Goal: Task Accomplishment & Management: Use online tool/utility

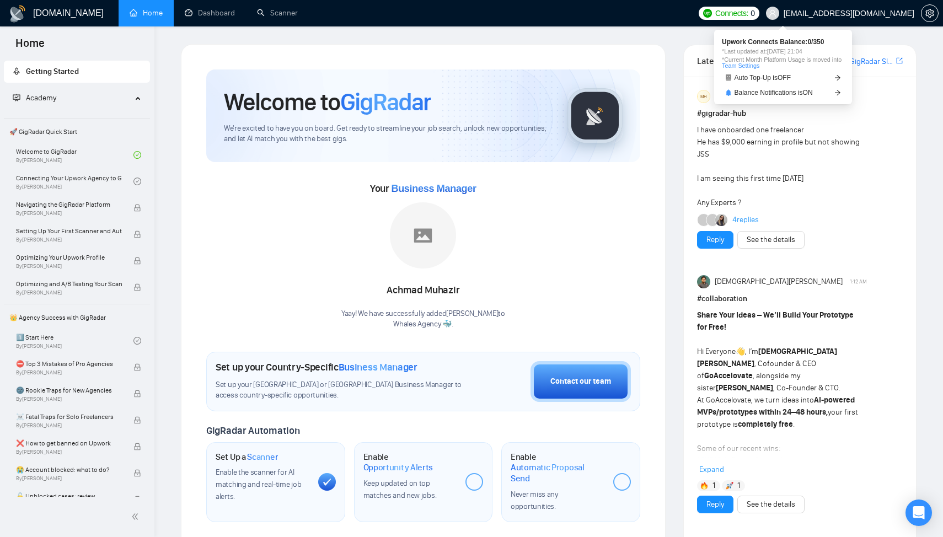
click at [749, 13] on span "Connects:" at bounding box center [732, 13] width 33 height 12
click at [802, 43] on span "Upwork Connects Balance: 0 / 350" at bounding box center [783, 42] width 122 height 7
click at [755, 15] on span "Connects: 0" at bounding box center [736, 13] width 40 height 12
click at [813, 49] on span "*Last updated at: 26 Sep 2025 21:04" at bounding box center [783, 52] width 122 height 6
click at [55, 11] on h1 "[DOMAIN_NAME]" at bounding box center [68, 13] width 71 height 26
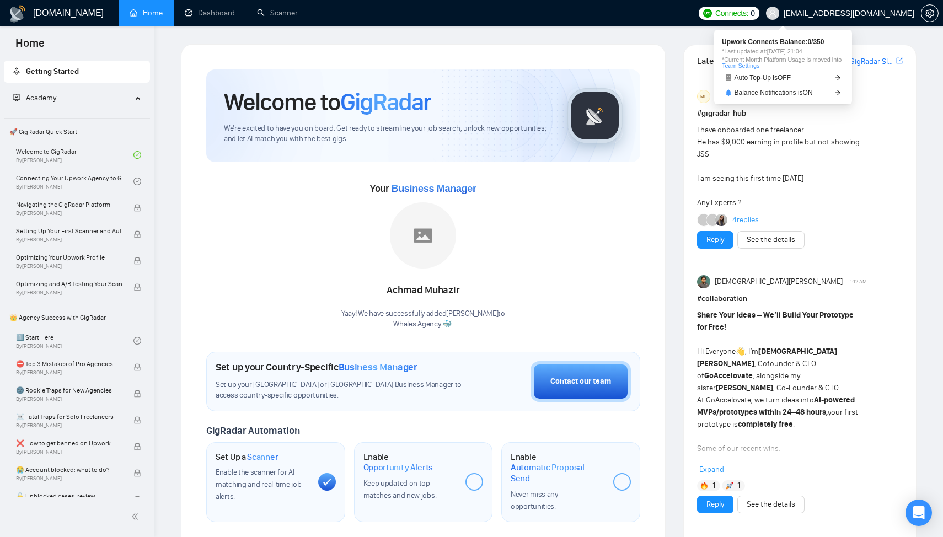
click at [755, 11] on span "Connects: 0" at bounding box center [736, 13] width 40 height 12
click at [805, 49] on span "*Last updated at: 26 Sep 2025 21:04" at bounding box center [783, 52] width 122 height 6
click at [792, 76] on span "Auto Top-Up is OFF" at bounding box center [763, 77] width 57 height 7
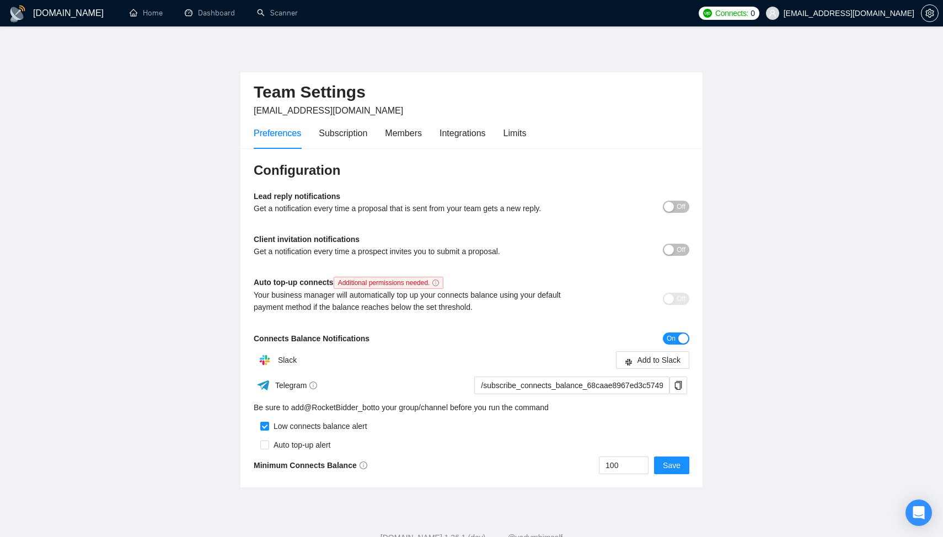
click at [62, 12] on h1 "[DOMAIN_NAME]" at bounding box center [68, 13] width 71 height 26
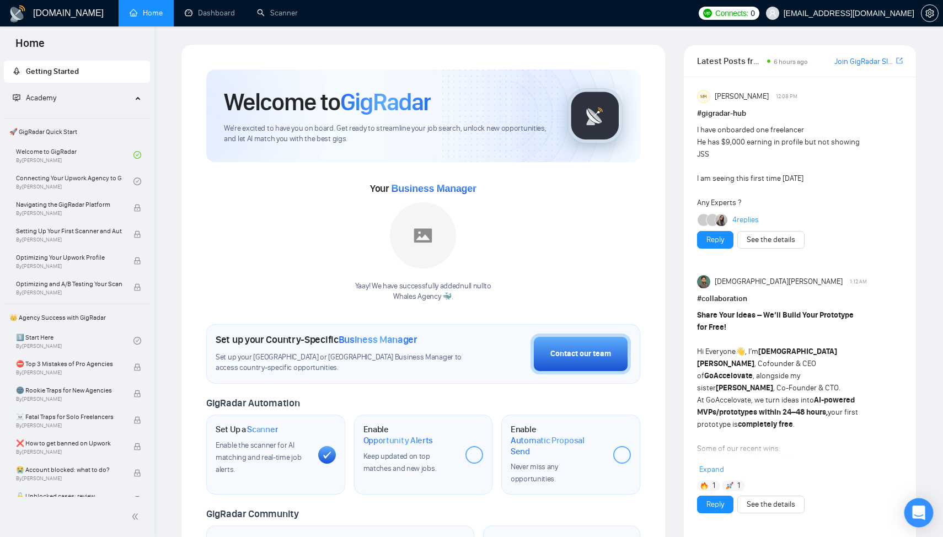
click at [928, 515] on div "Open Intercom Messenger" at bounding box center [919, 513] width 29 height 29
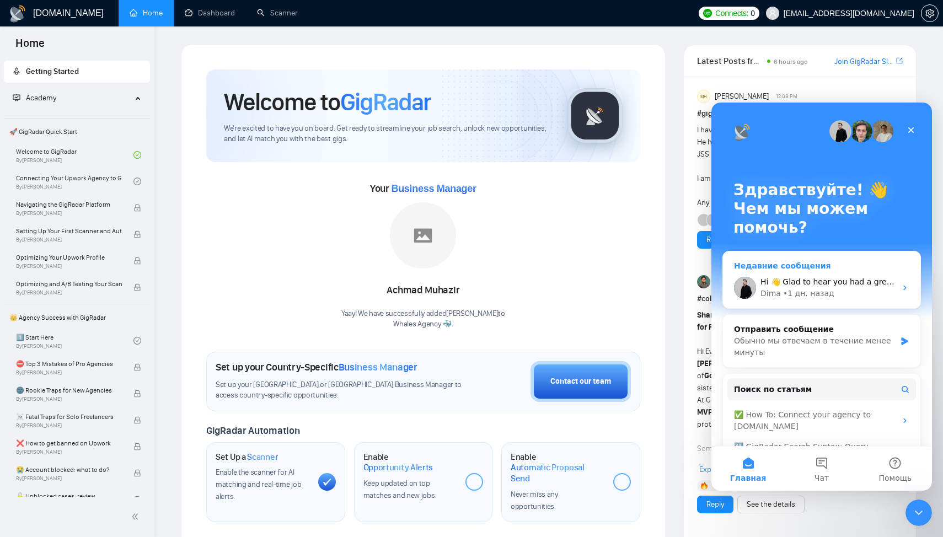
click at [829, 275] on div "Hi 👋 Glad to hear you had a great experience with us! 🙌 ​ Could you spare 20 se…" at bounding box center [822, 288] width 198 height 41
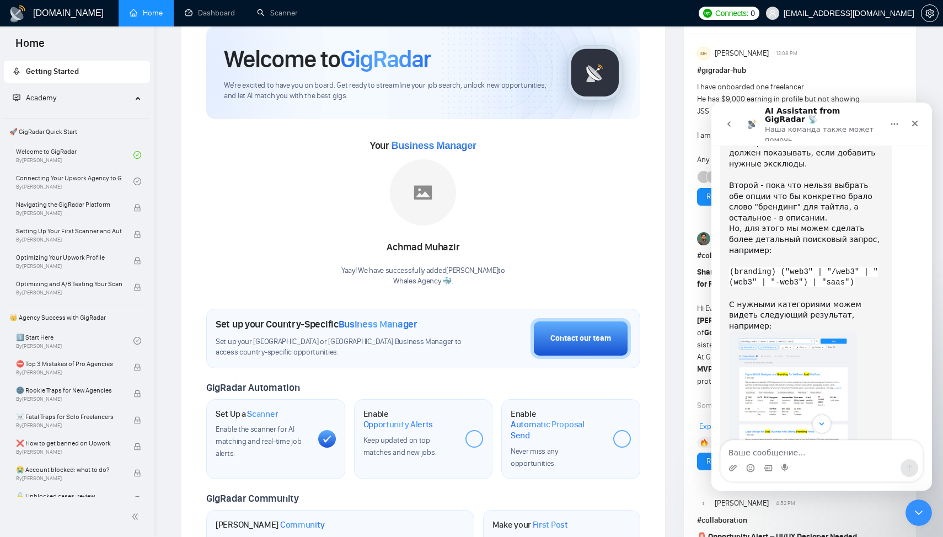
scroll to position [903, 0]
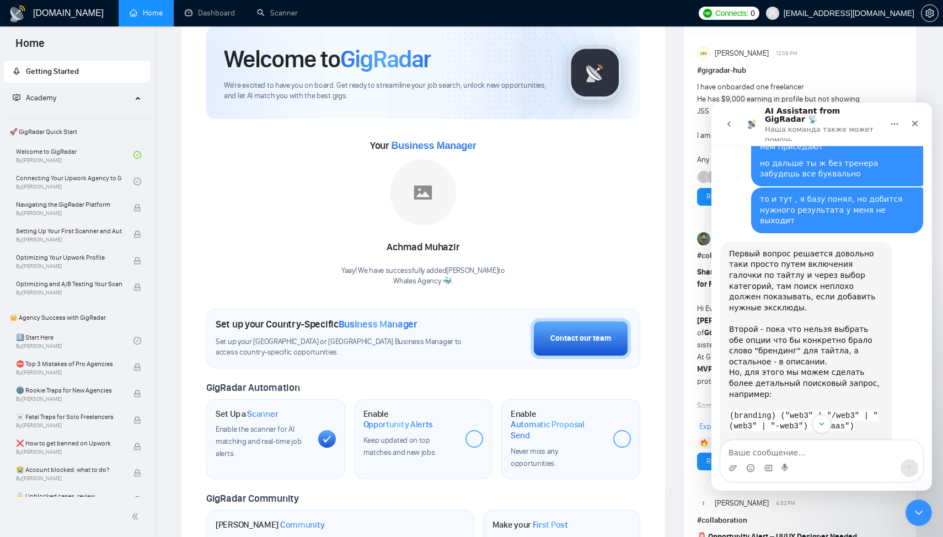
click at [788, 124] on p "Наша команда также может помочь" at bounding box center [823, 132] width 116 height 17
click at [749, 12] on span "Connects:" at bounding box center [732, 13] width 33 height 12
click at [798, 46] on div "Upwork Connects Balance: 0 / 350 *Last updated at: 26 Sep 2025 21:04 *Current M…" at bounding box center [783, 54] width 122 height 30
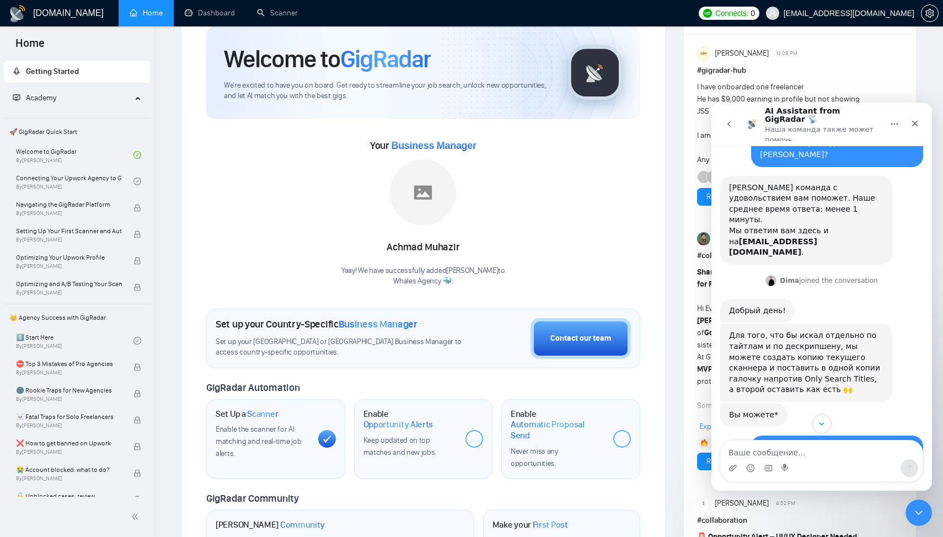
scroll to position [81, 0]
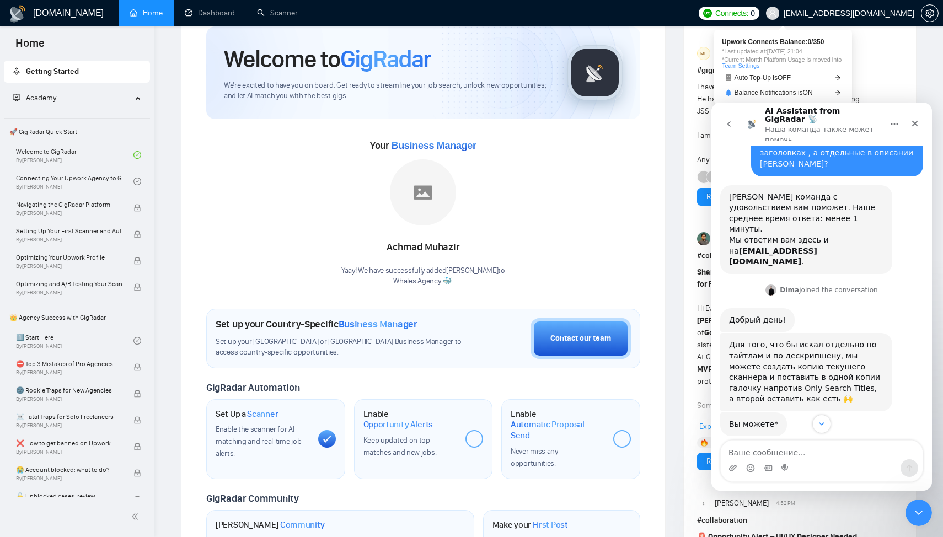
click at [749, 14] on span "Connects:" at bounding box center [732, 13] width 33 height 12
click at [883, 47] on div "MH Makadiya Hardik 12:08 PM" at bounding box center [800, 53] width 206 height 13
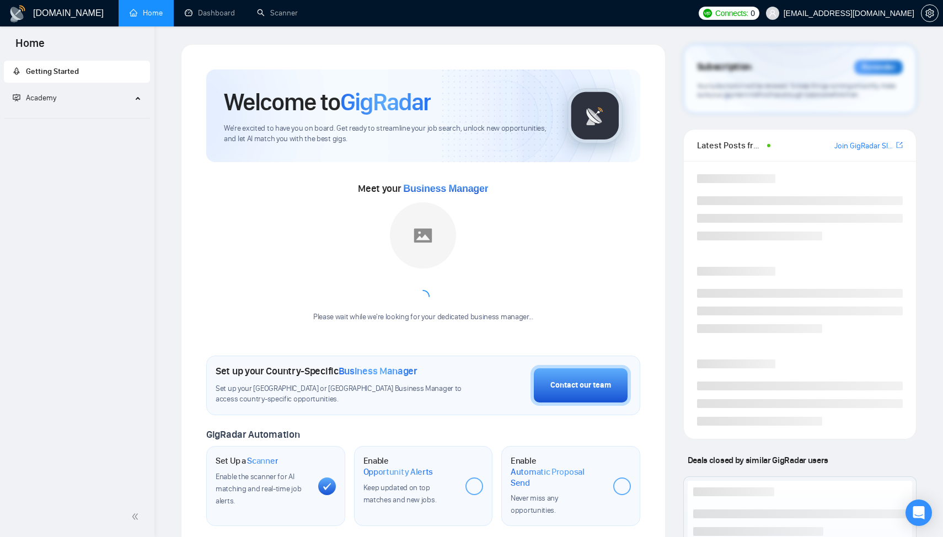
scroll to position [43, 0]
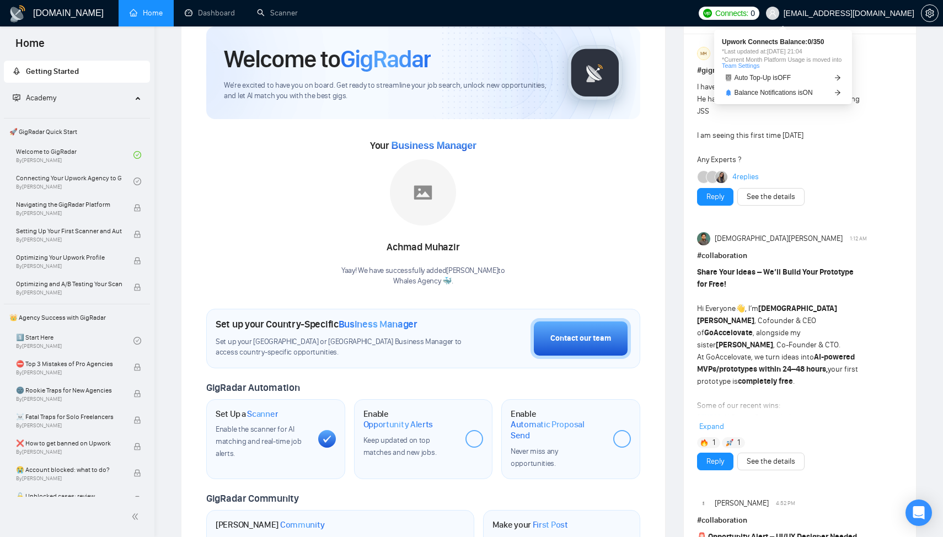
click at [749, 12] on span "Connects:" at bounding box center [732, 13] width 33 height 12
click at [779, 44] on span "Upwork Connects Balance: 0 / 350" at bounding box center [783, 42] width 122 height 7
click at [760, 67] on link "Team Settings" at bounding box center [741, 65] width 38 height 7
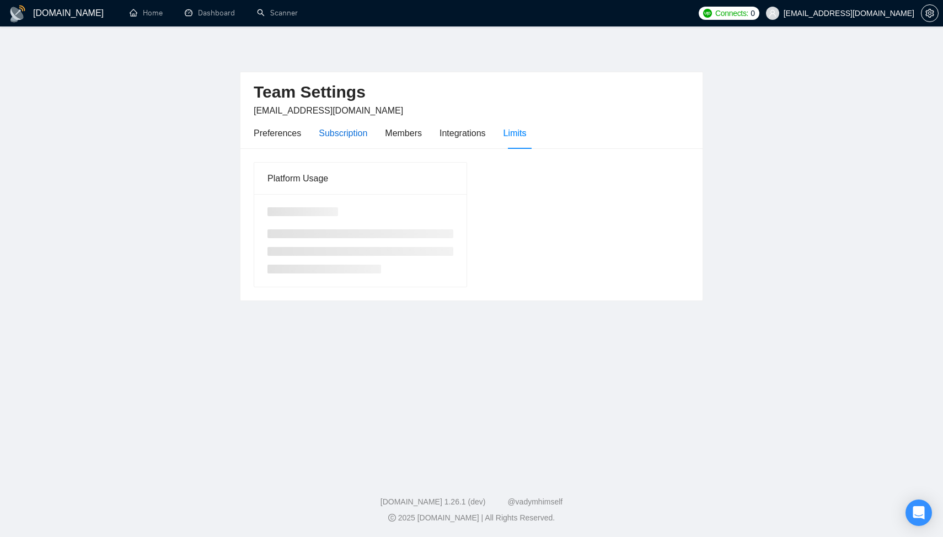
click at [338, 130] on div "Subscription" at bounding box center [343, 133] width 49 height 14
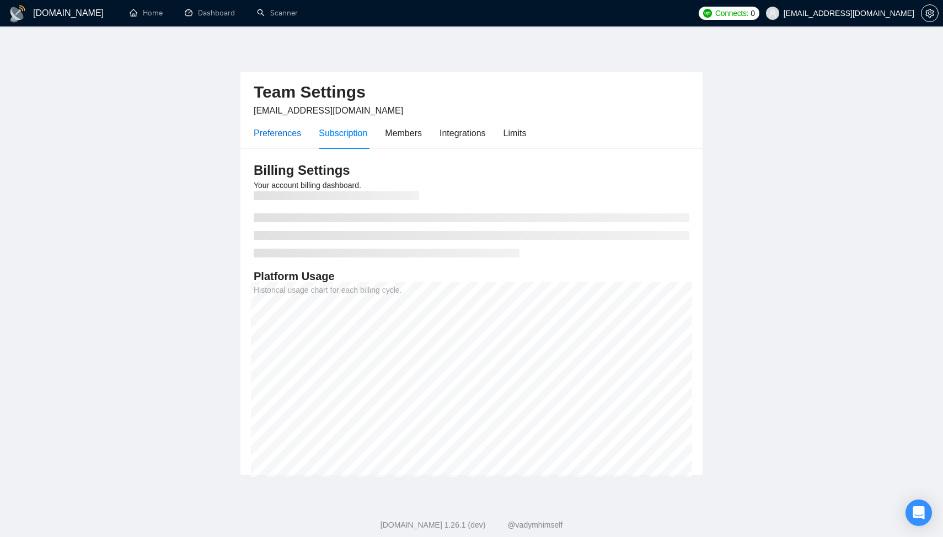
click at [289, 133] on div "Preferences" at bounding box center [277, 133] width 47 height 14
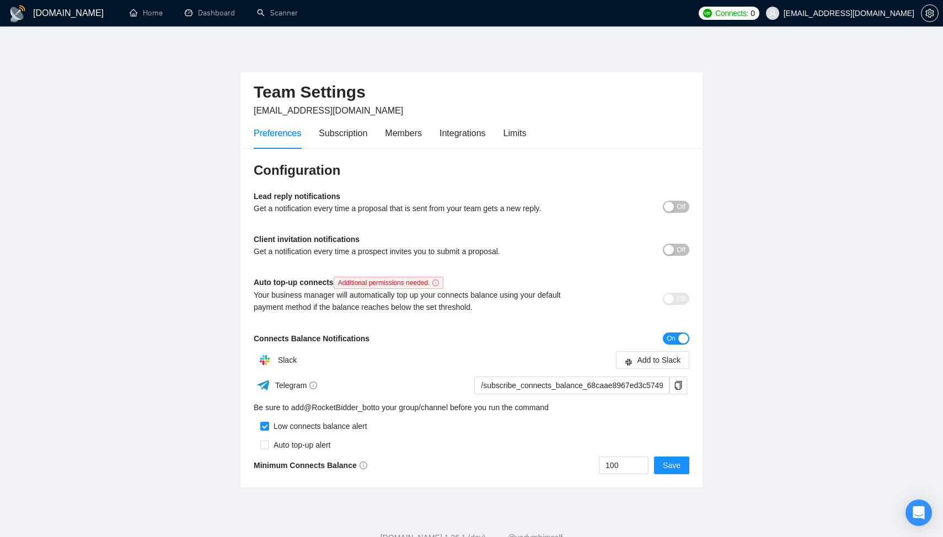
click at [49, 14] on h1 "[DOMAIN_NAME]" at bounding box center [68, 13] width 71 height 26
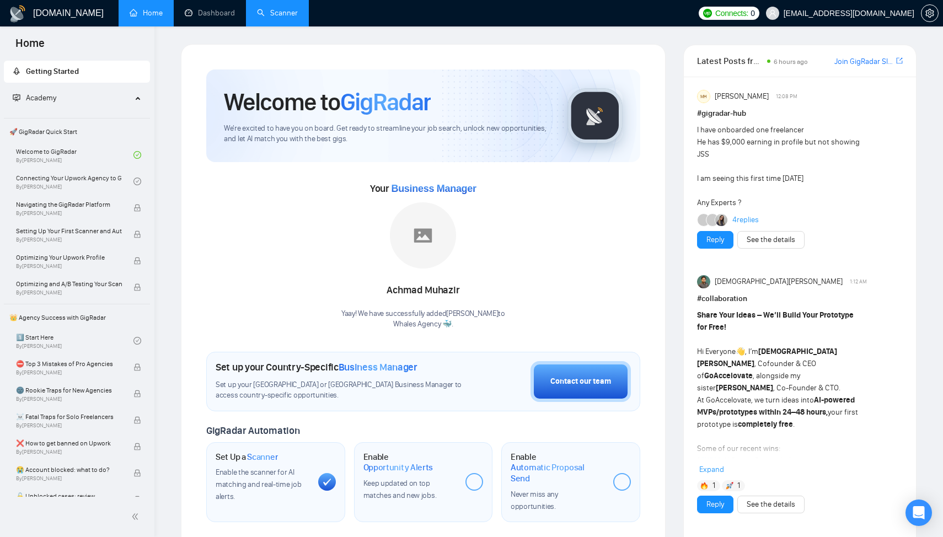
click at [269, 9] on link "Scanner" at bounding box center [277, 12] width 41 height 9
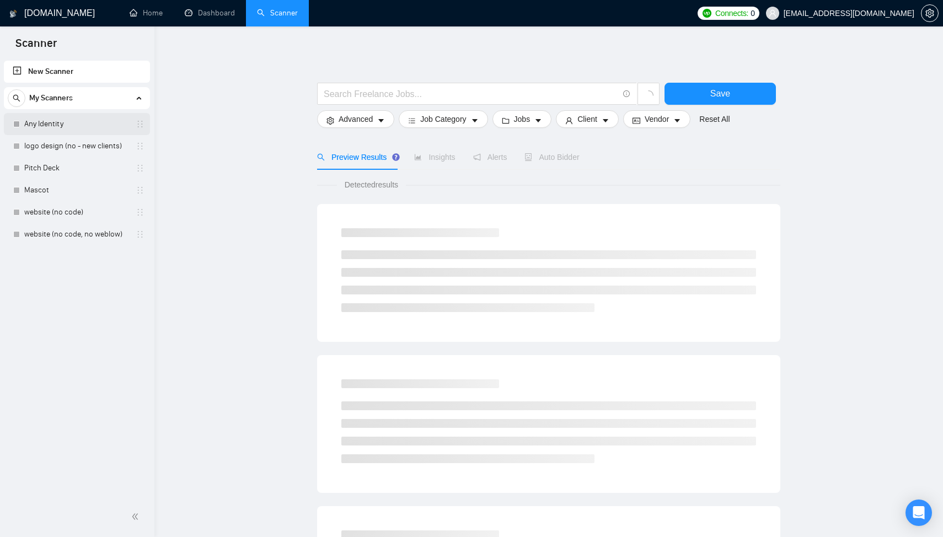
click at [96, 120] on link "Any Identity" at bounding box center [76, 124] width 105 height 22
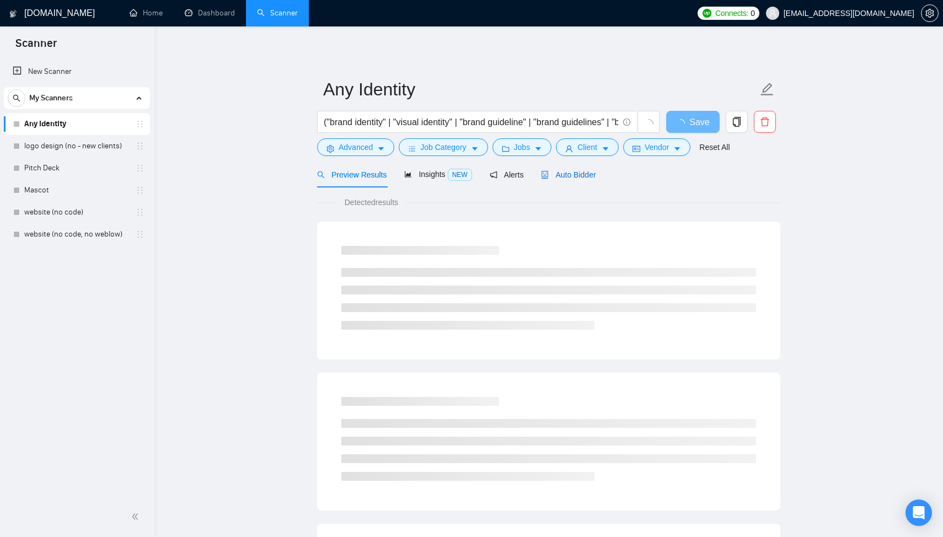
click at [590, 175] on span "Auto Bidder" at bounding box center [568, 174] width 55 height 9
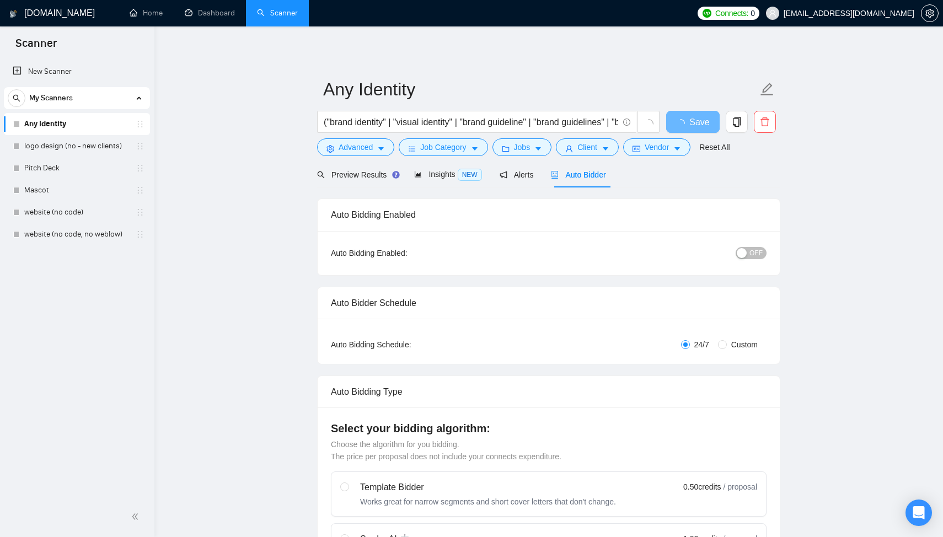
click at [750, 255] on span "OFF" at bounding box center [756, 253] width 13 height 12
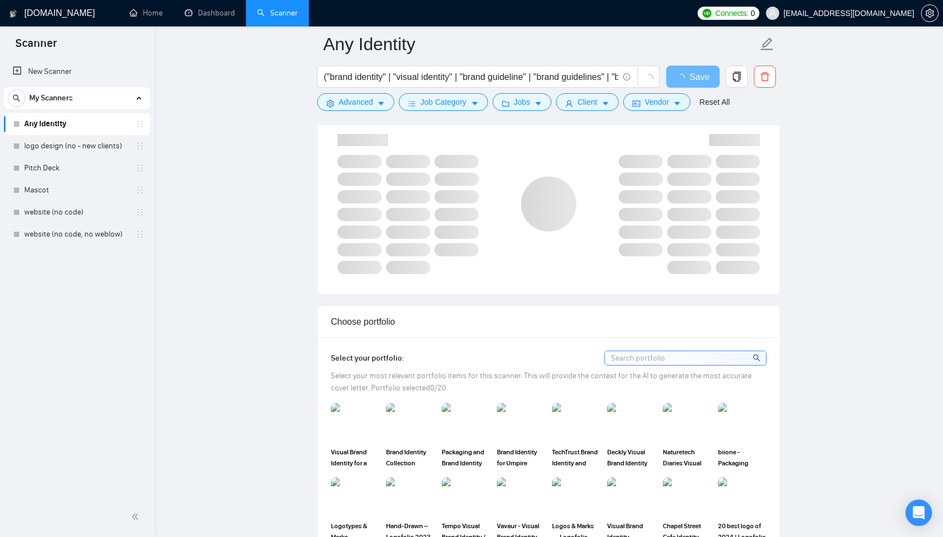
scroll to position [753, 0]
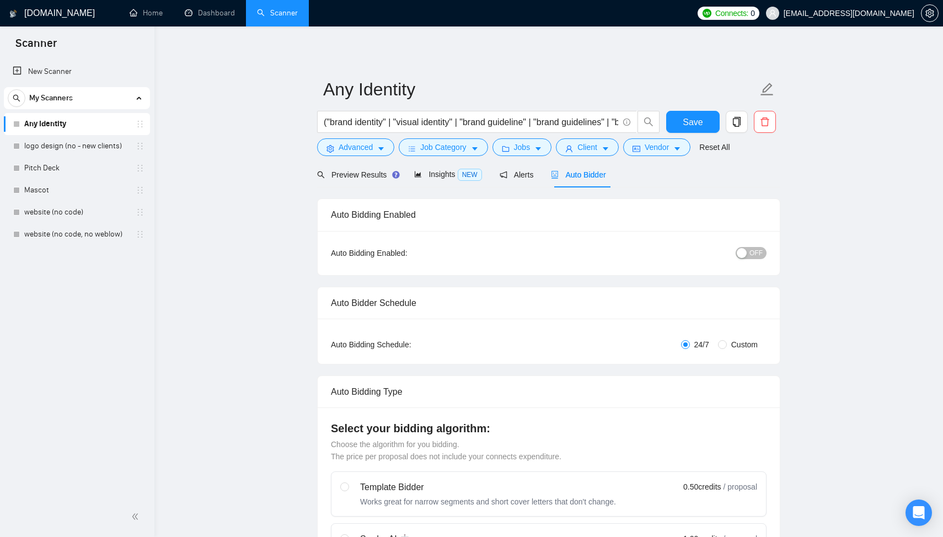
click at [755, 251] on span "OFF" at bounding box center [756, 253] width 13 height 12
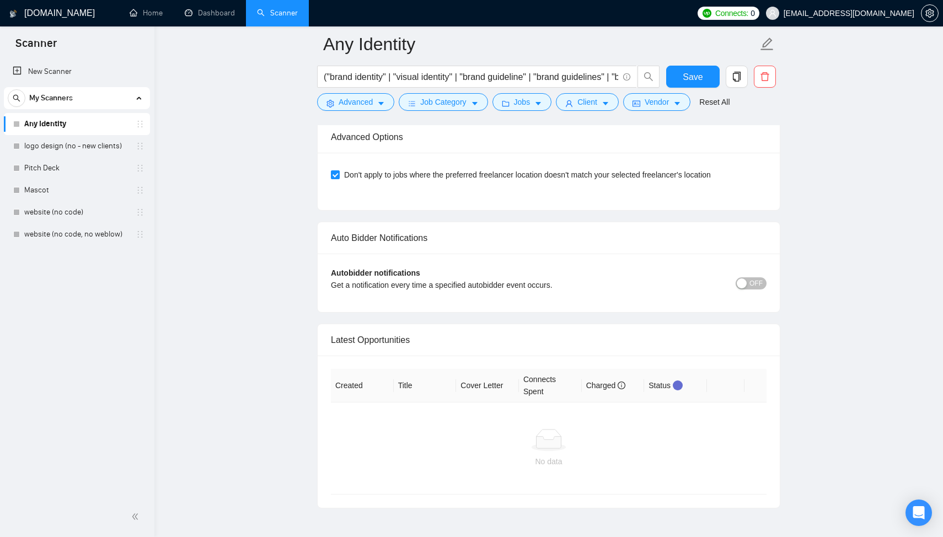
scroll to position [2628, 0]
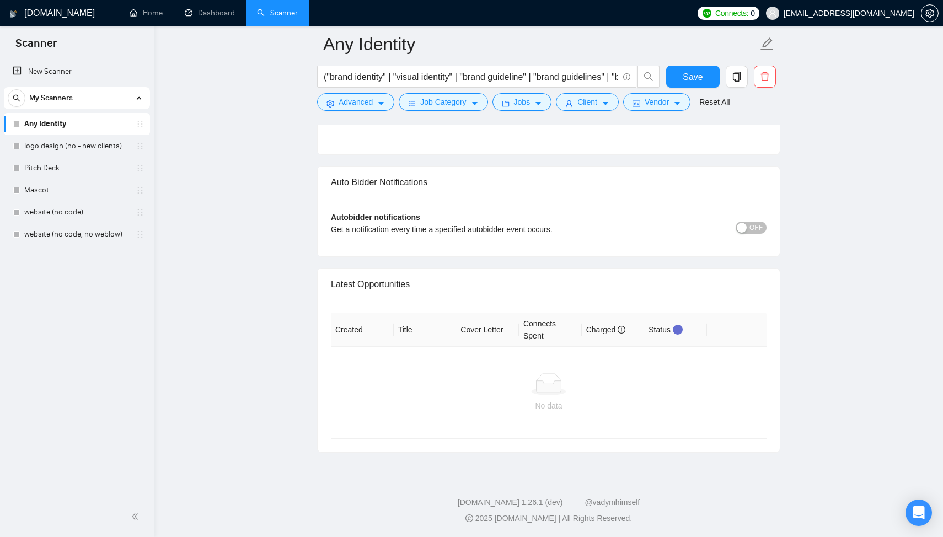
click at [521, 232] on div "Get a notification every time a specified autobidder event occurs." at bounding box center [494, 229] width 327 height 12
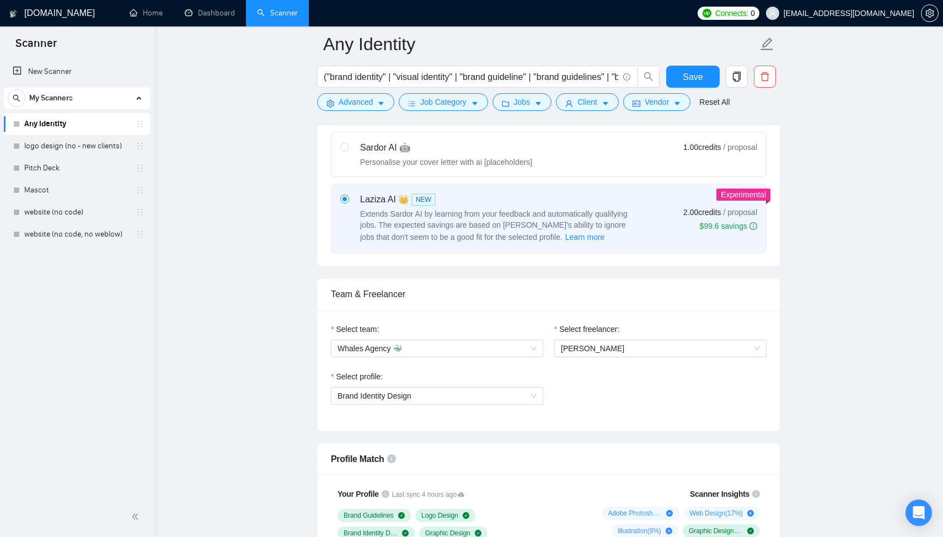
scroll to position [0, 0]
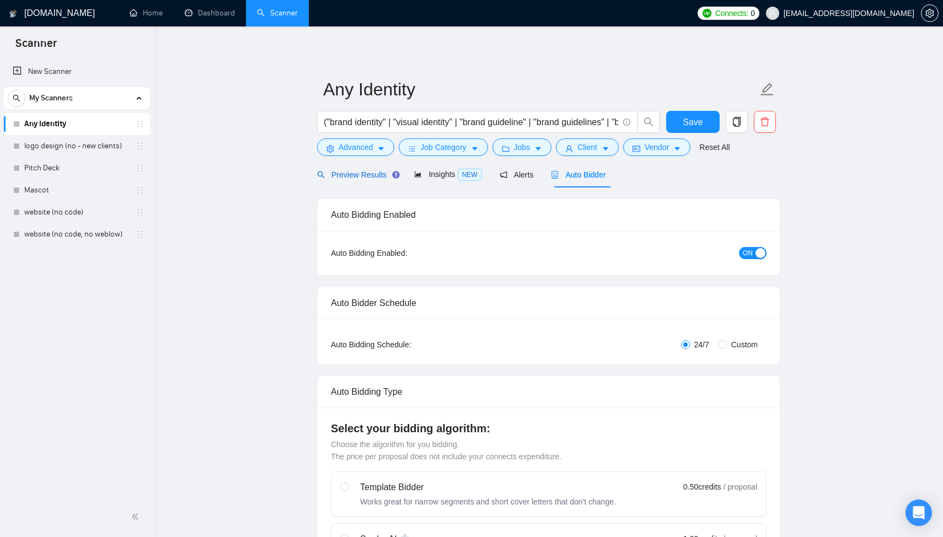
click at [359, 174] on span "Preview Results" at bounding box center [356, 174] width 79 height 9
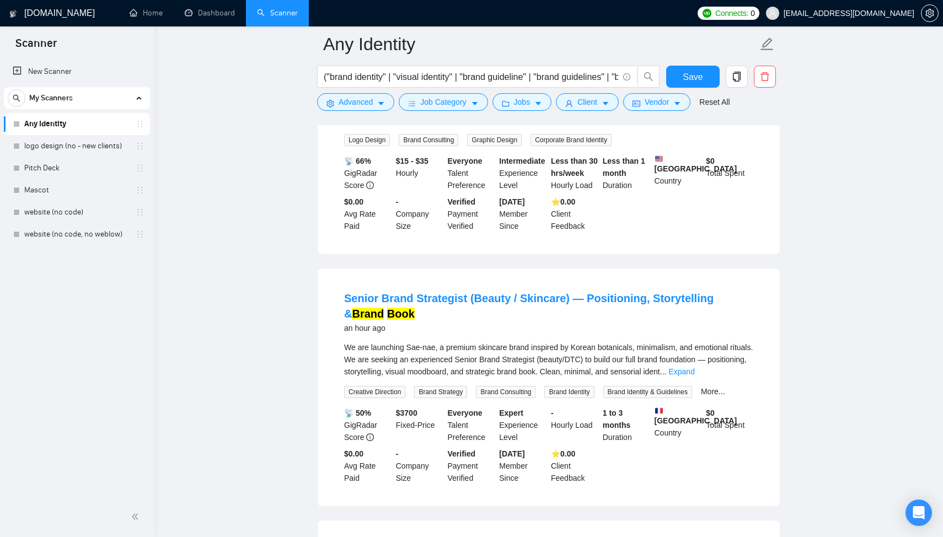
scroll to position [188, 0]
click at [695, 374] on link "Expand" at bounding box center [682, 371] width 26 height 9
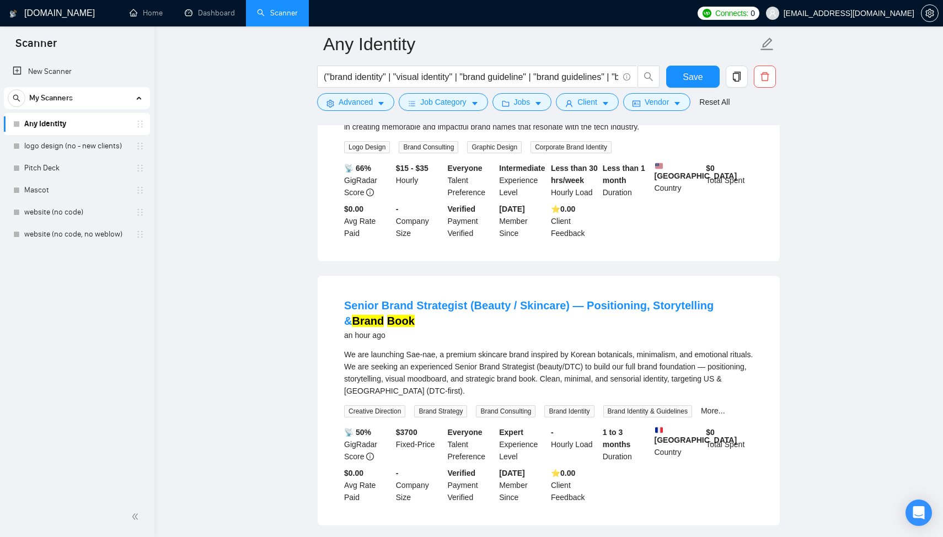
scroll to position [179, 0]
copy link "Senior Brand Strategist"
drag, startPoint x: 342, startPoint y: 310, endPoint x: 464, endPoint y: 317, distance: 122.7
click at [463, 317] on li "Senior Brand Strategist (Beauty / Skincare) — Positioning, Storytelling & Brand…" at bounding box center [549, 401] width 436 height 223
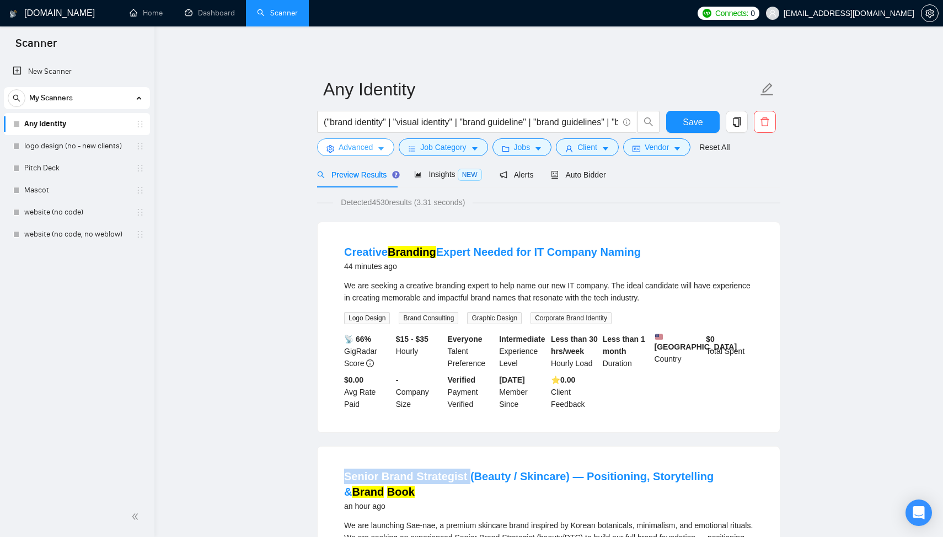
click at [343, 156] on button "Advanced" at bounding box center [355, 147] width 77 height 18
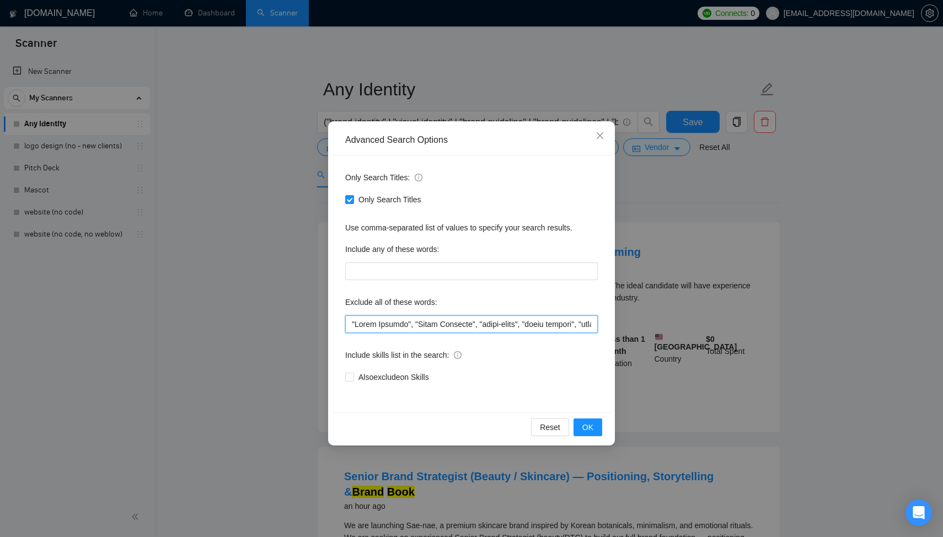
click at [352, 323] on input "text" at bounding box center [471, 325] width 253 height 18
paste input "Senior Brand Strategist"
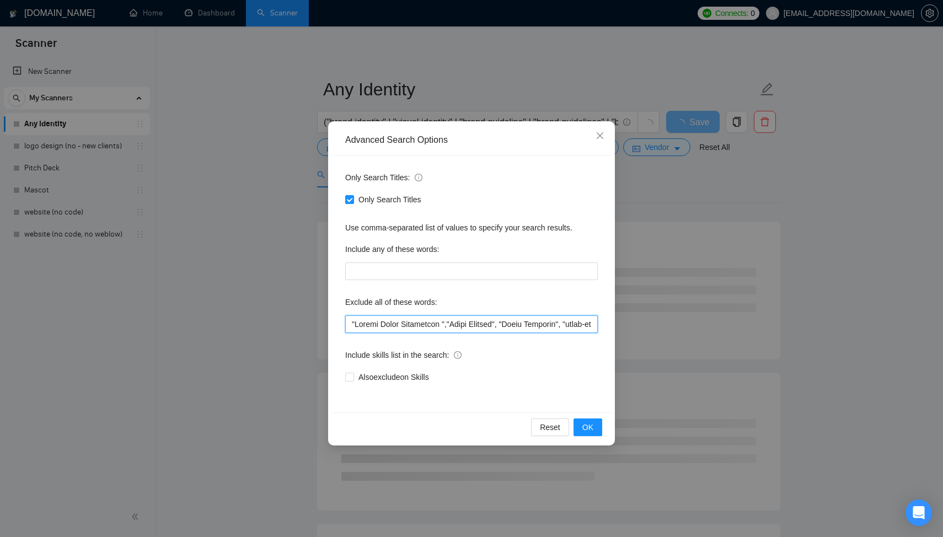
drag, startPoint x: 381, startPoint y: 324, endPoint x: 356, endPoint y: 324, distance: 24.8
click at [356, 324] on input "text" at bounding box center [471, 325] width 253 height 18
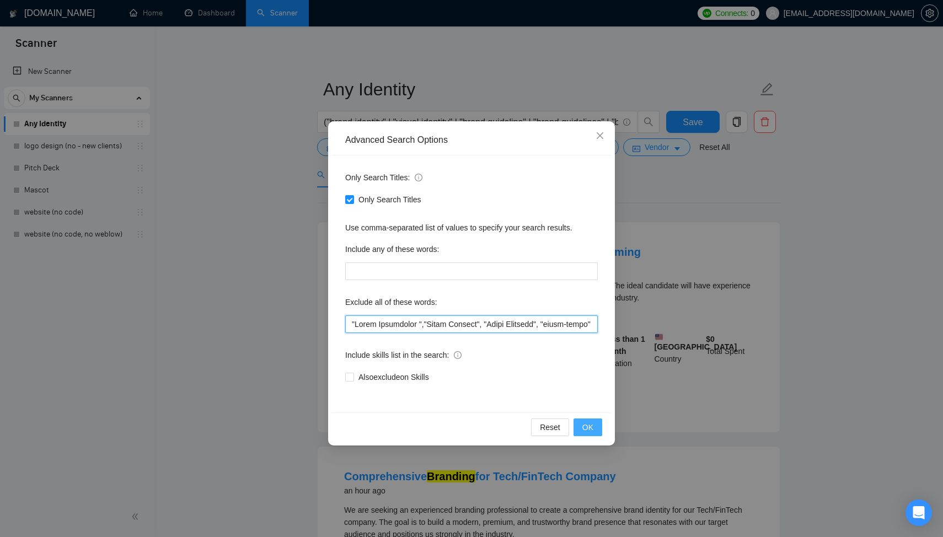
type input ""Brand Strategist ","Video Editing", "Match Branding", "print-ready", "final to…"
click at [585, 430] on span "OK" at bounding box center [588, 428] width 11 height 12
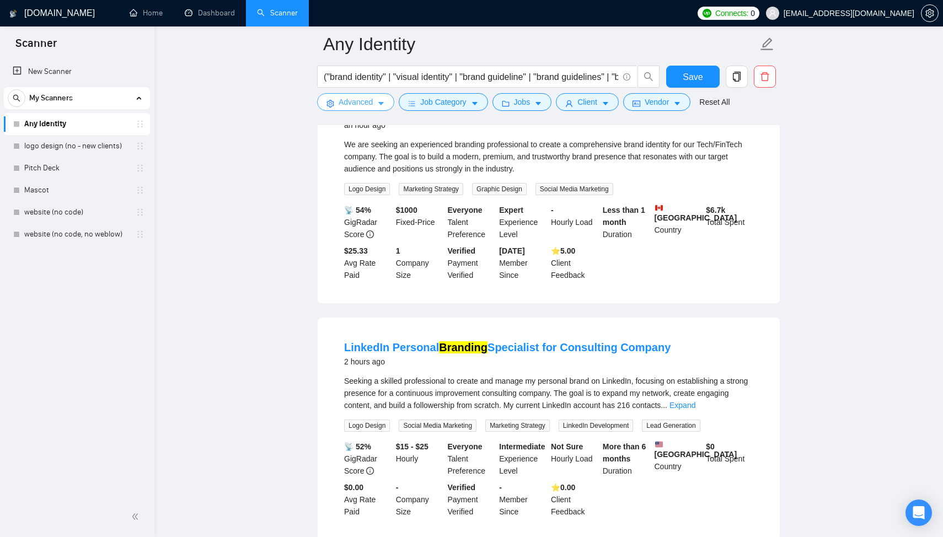
scroll to position [392, 0]
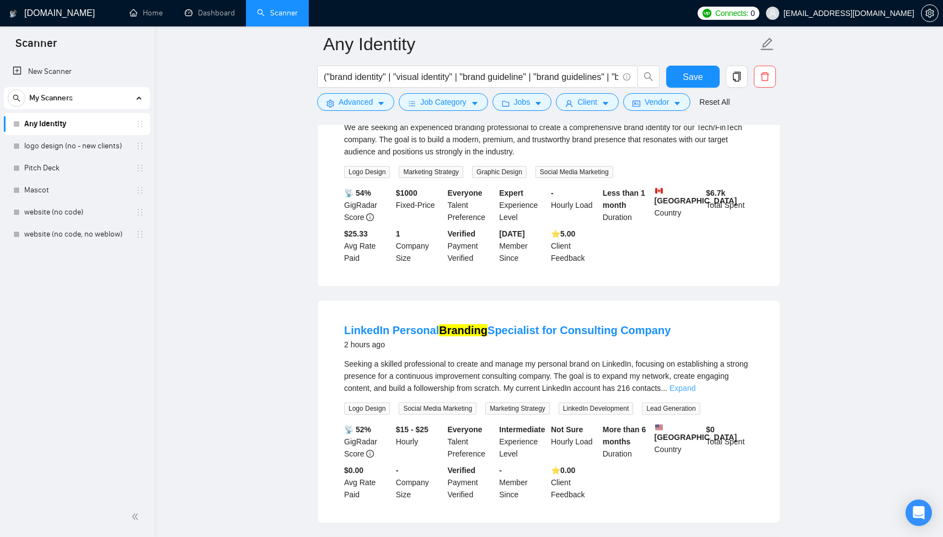
click at [696, 393] on link "Expand" at bounding box center [683, 388] width 26 height 9
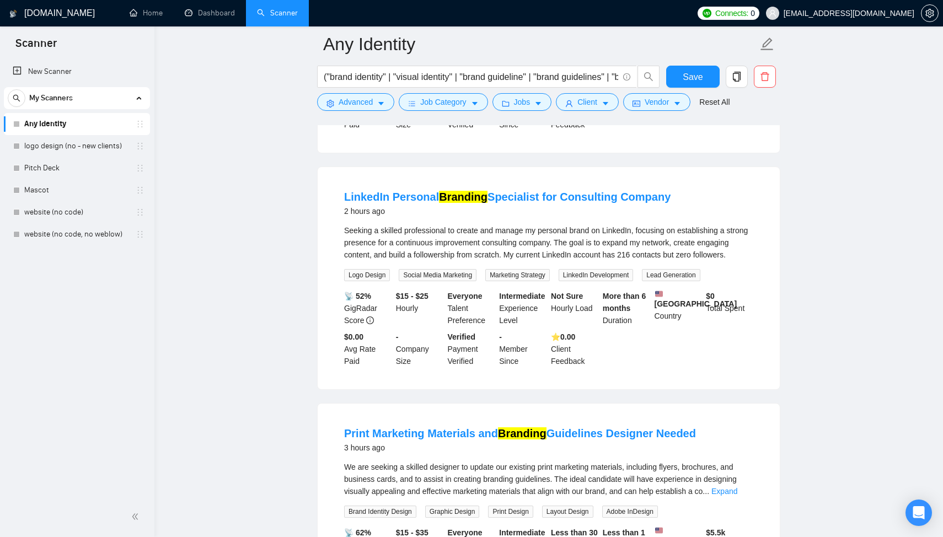
scroll to position [526, 0]
click at [334, 372] on li "LinkedIn Personal Branding Specialist for Consulting Company 2 hours ago Seekin…" at bounding box center [549, 277] width 436 height 196
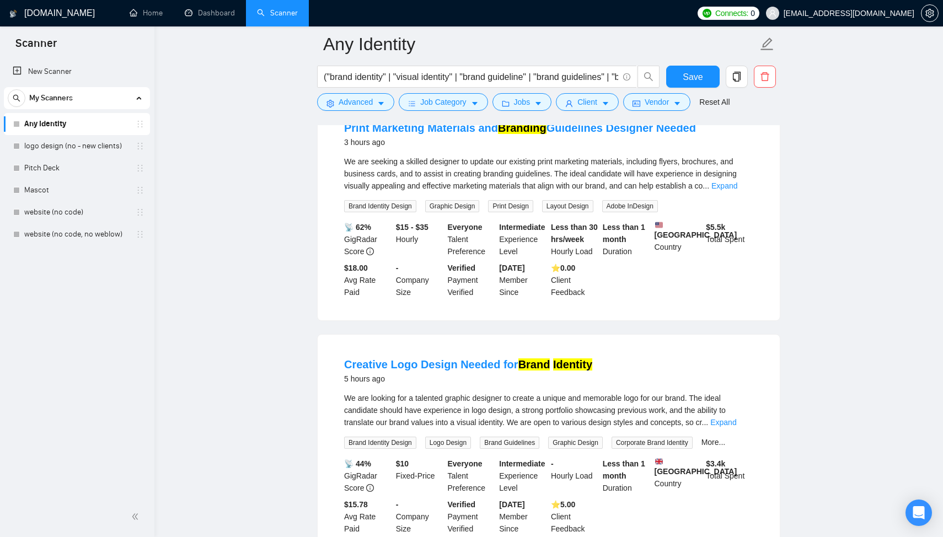
scroll to position [830, 0]
click at [732, 191] on link "Expand" at bounding box center [725, 187] width 26 height 9
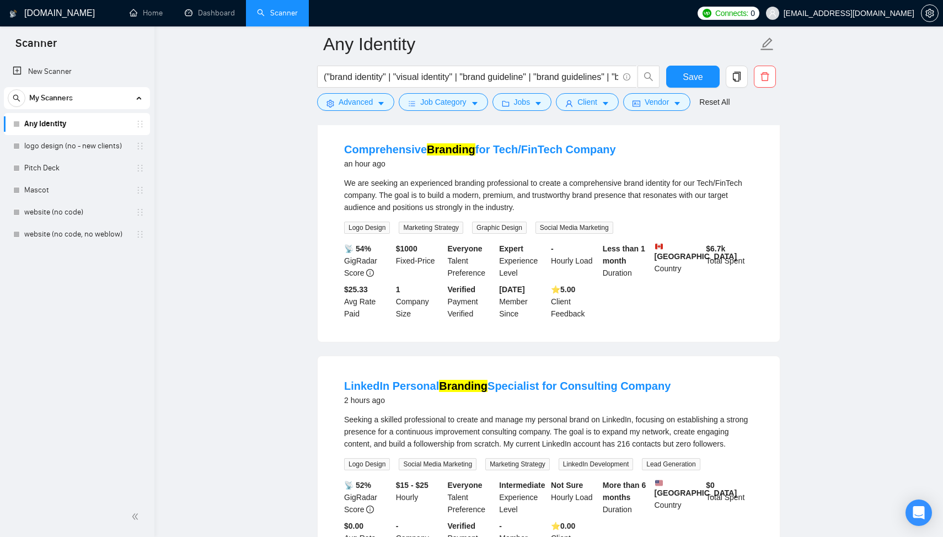
scroll to position [0, 0]
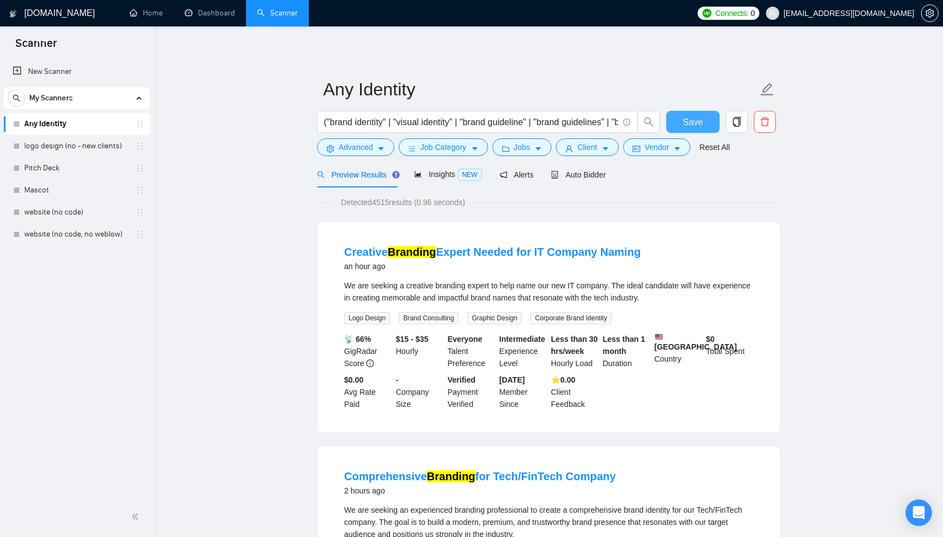
click at [675, 119] on button "Save" at bounding box center [694, 122] width 54 height 22
click at [578, 174] on span "Auto Bidder" at bounding box center [578, 174] width 55 height 9
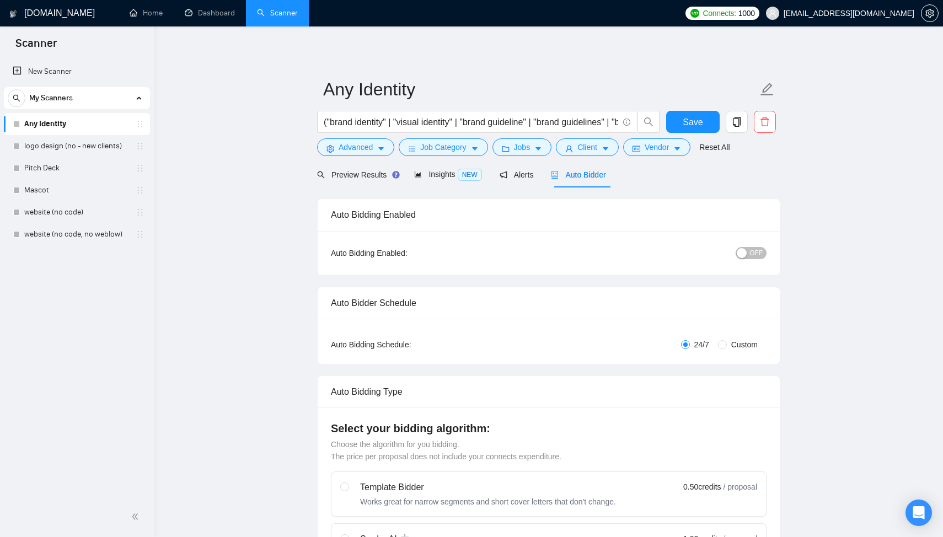
click at [755, 252] on span "OFF" at bounding box center [756, 253] width 13 height 12
click at [696, 121] on span "Save" at bounding box center [693, 122] width 20 height 14
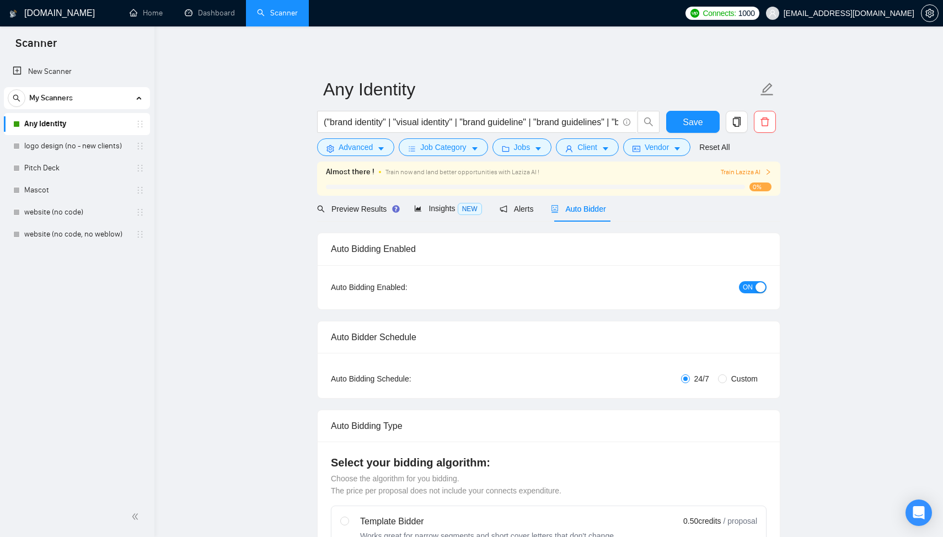
click at [765, 169] on icon "right" at bounding box center [768, 172] width 7 height 7
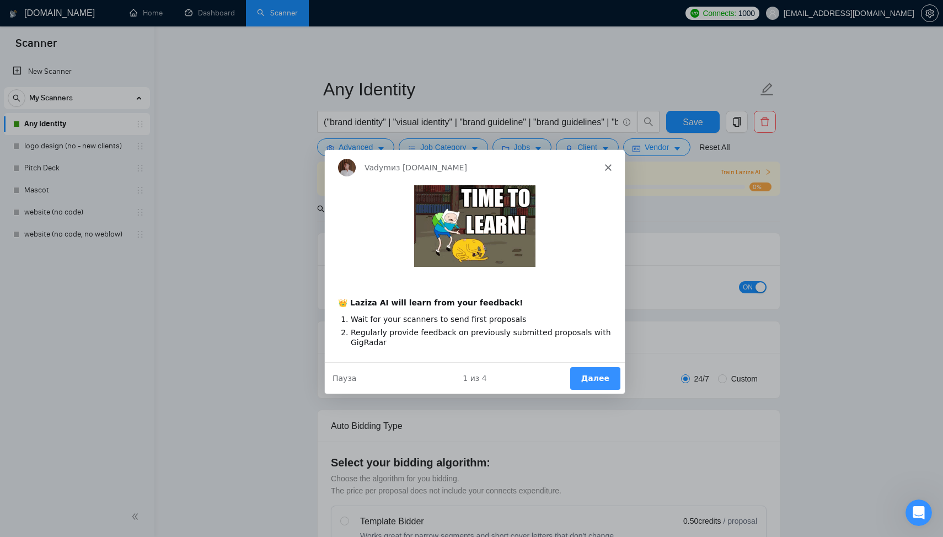
click at [599, 373] on button "Далее" at bounding box center [595, 377] width 50 height 23
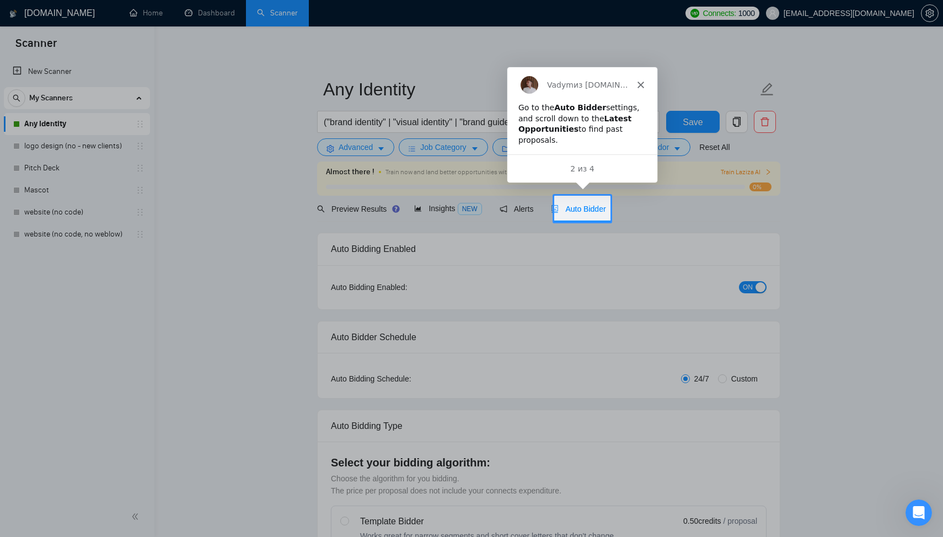
click at [606, 115] on b "Latest Opportunities" at bounding box center [574, 123] width 113 height 20
click at [641, 74] on div "Vadym из GigRadar.io" at bounding box center [582, 83] width 150 height 35
click at [641, 79] on div "Vadym из GigRadar.io" at bounding box center [582, 83] width 150 height 35
click at [640, 83] on polygon "Закрыть" at bounding box center [640, 84] width 7 height 7
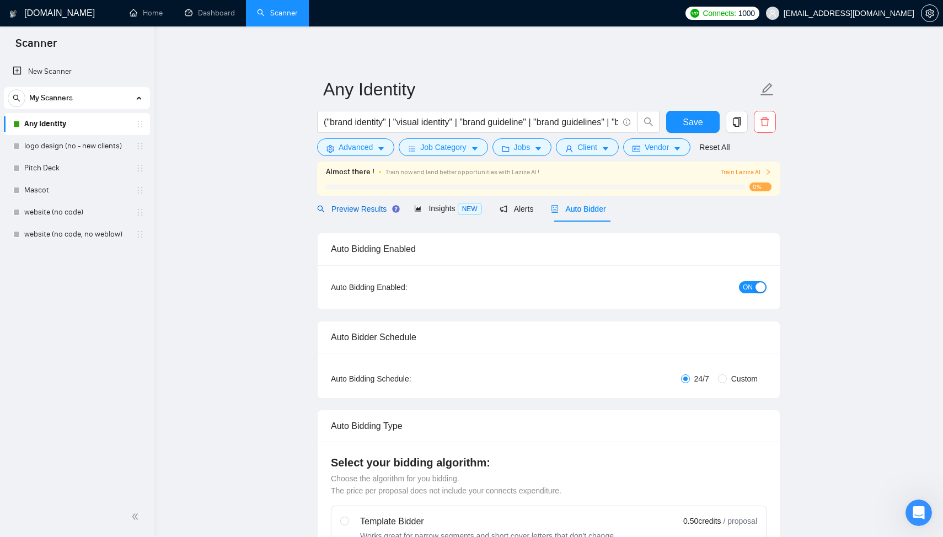
click at [340, 212] on span "Preview Results" at bounding box center [356, 209] width 79 height 9
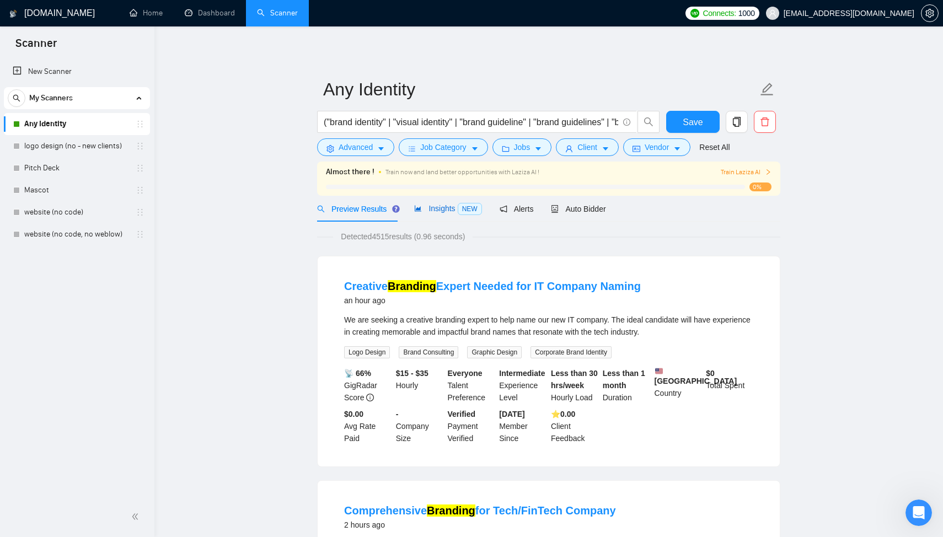
click at [455, 204] on span "Insights NEW" at bounding box center [447, 208] width 67 height 9
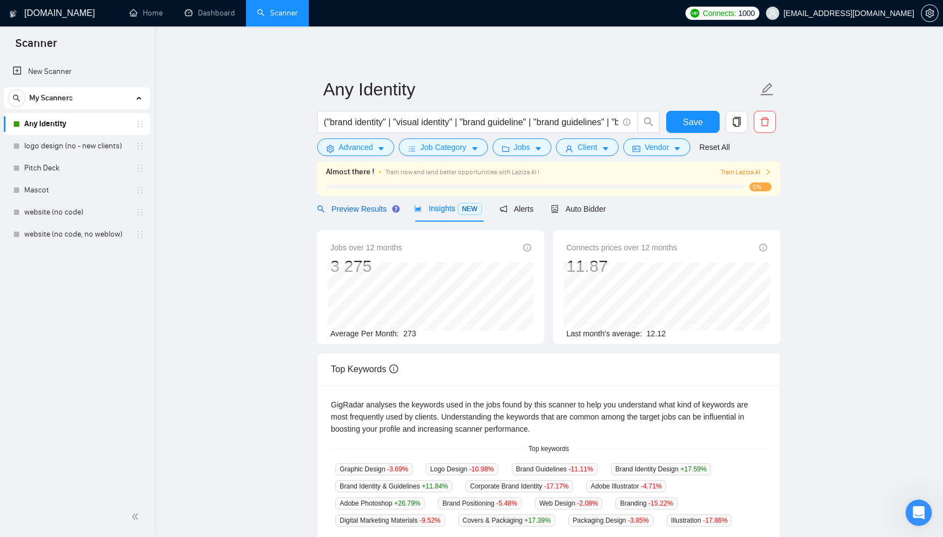
click at [371, 206] on span "Preview Results" at bounding box center [356, 209] width 79 height 9
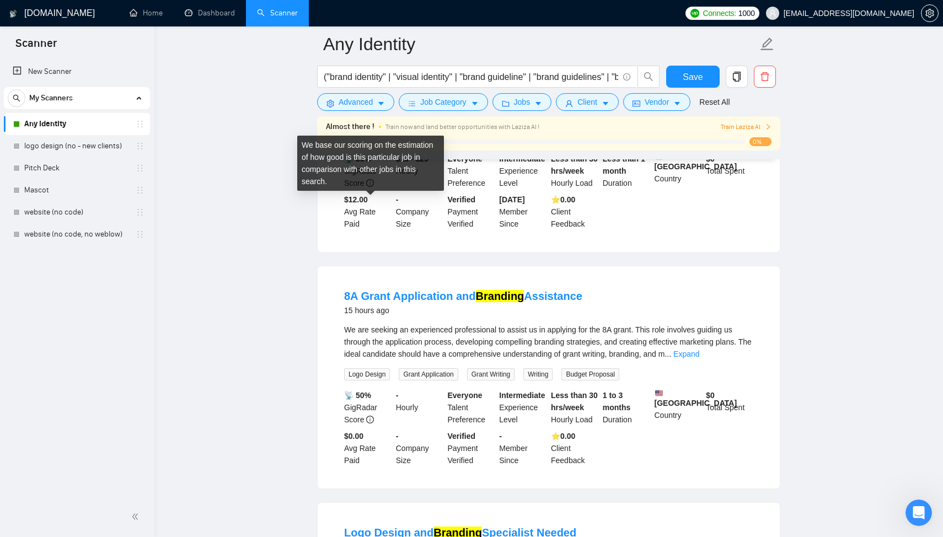
scroll to position [1656, 0]
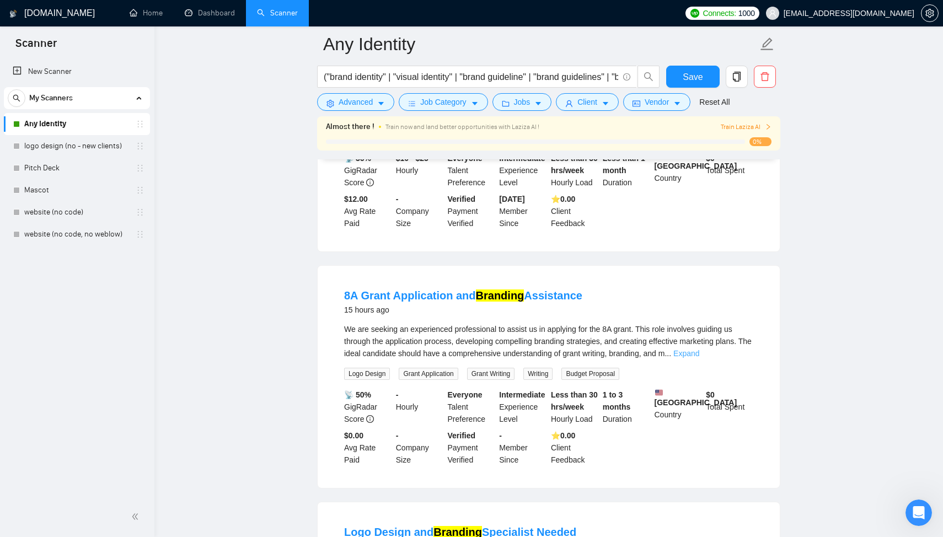
click at [700, 358] on link "Expand" at bounding box center [687, 353] width 26 height 9
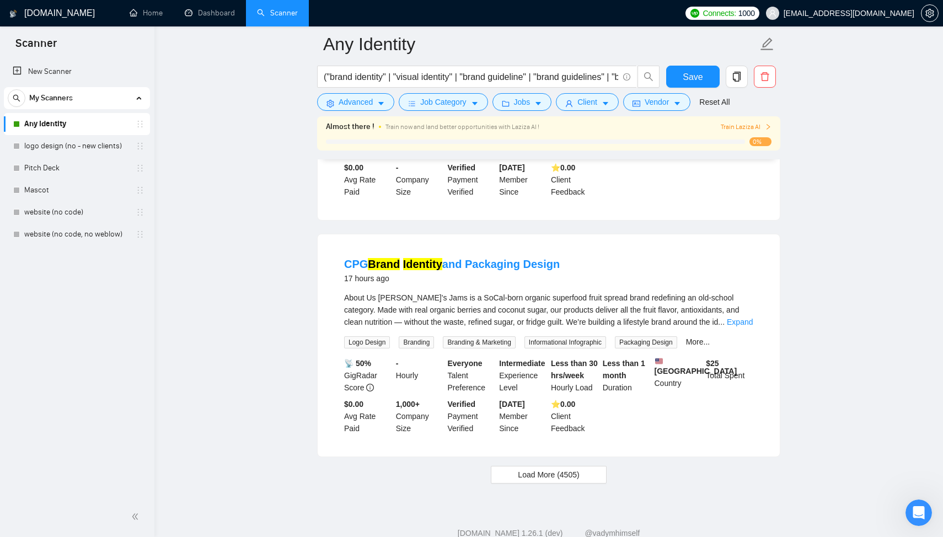
scroll to position [2248, 0]
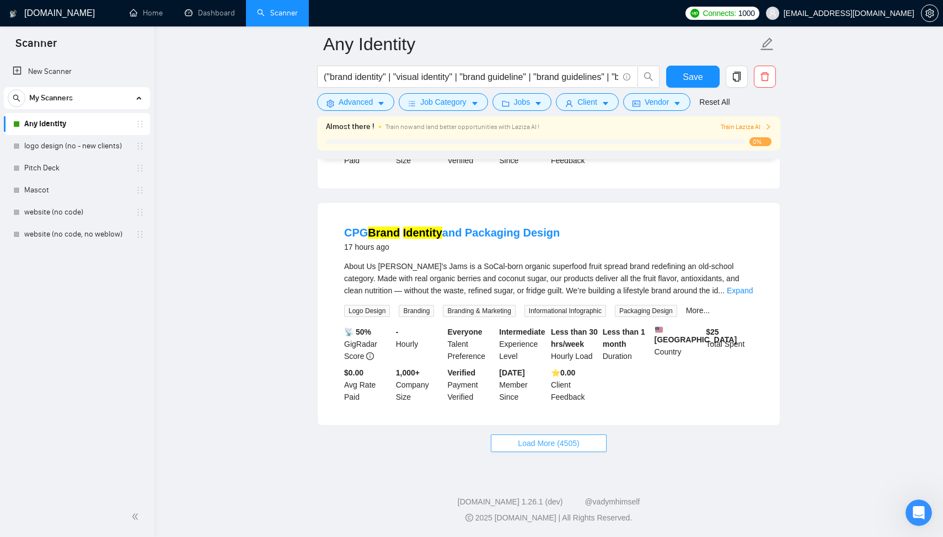
click at [562, 440] on span "Load More (4505)" at bounding box center [548, 444] width 61 height 12
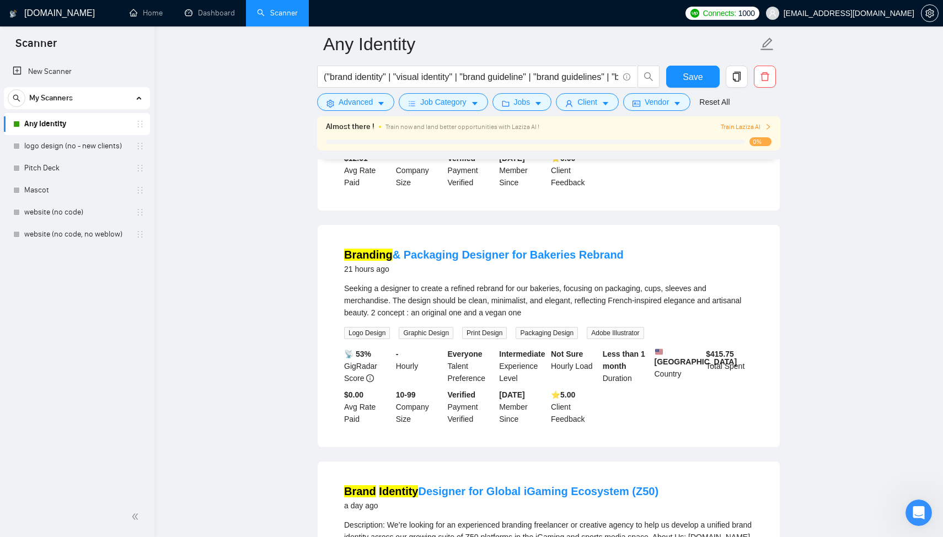
scroll to position [2699, 0]
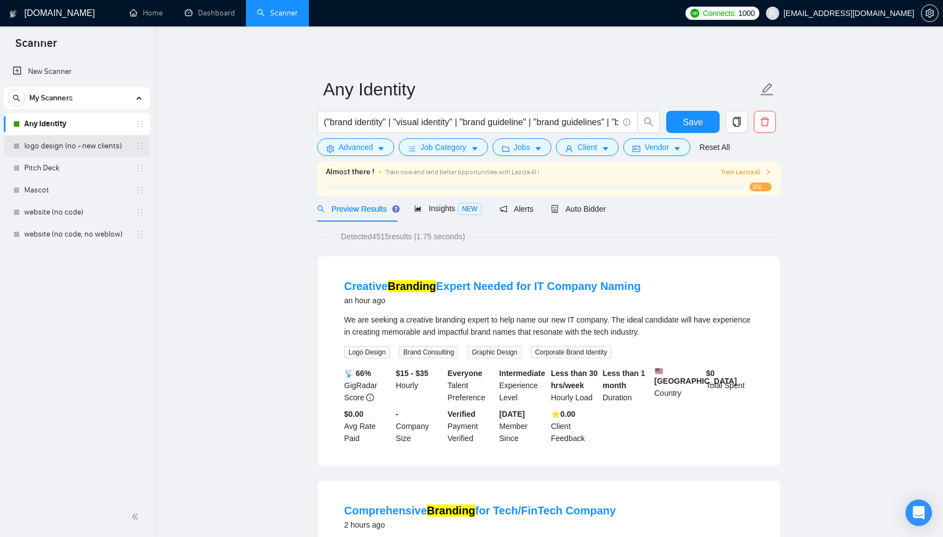
click at [66, 143] on link "logo design (no - new clients)" at bounding box center [76, 146] width 105 height 22
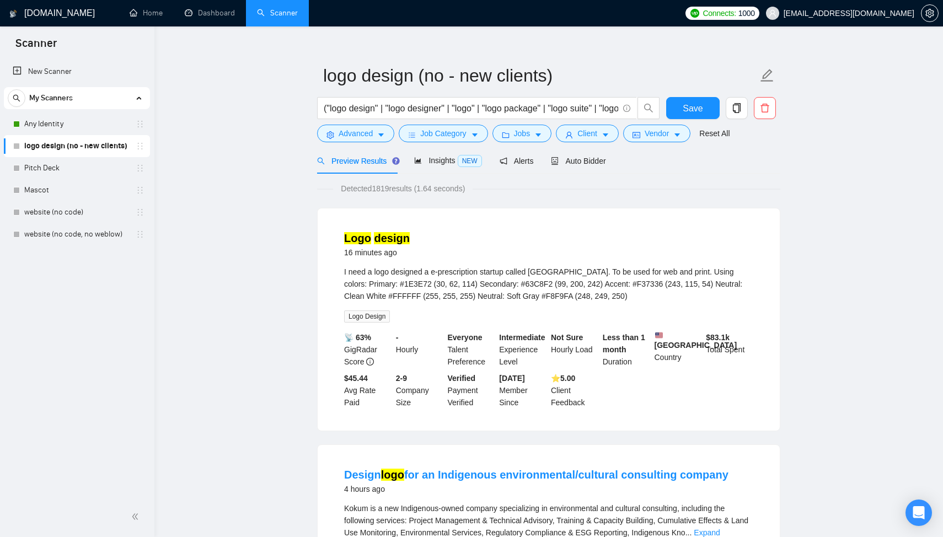
scroll to position [10, 0]
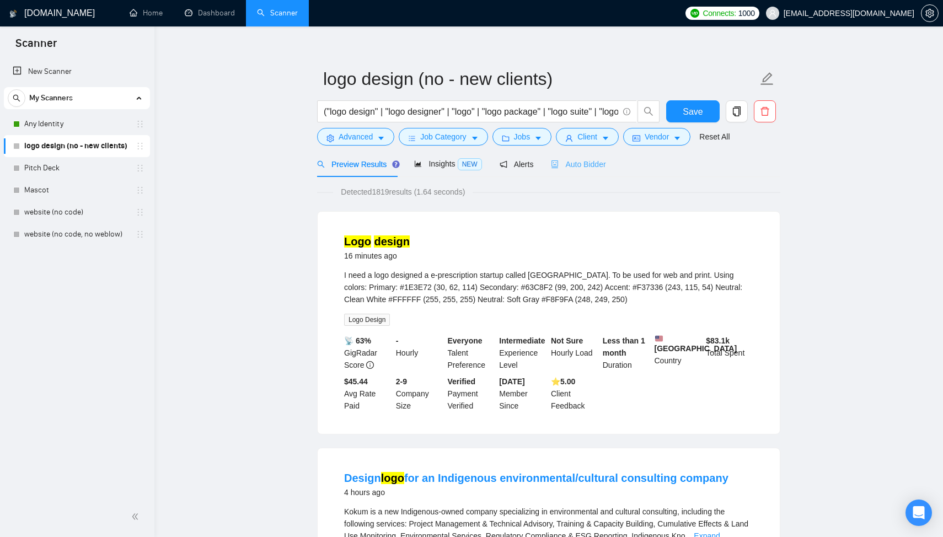
click at [583, 172] on div "Auto Bidder" at bounding box center [578, 164] width 55 height 26
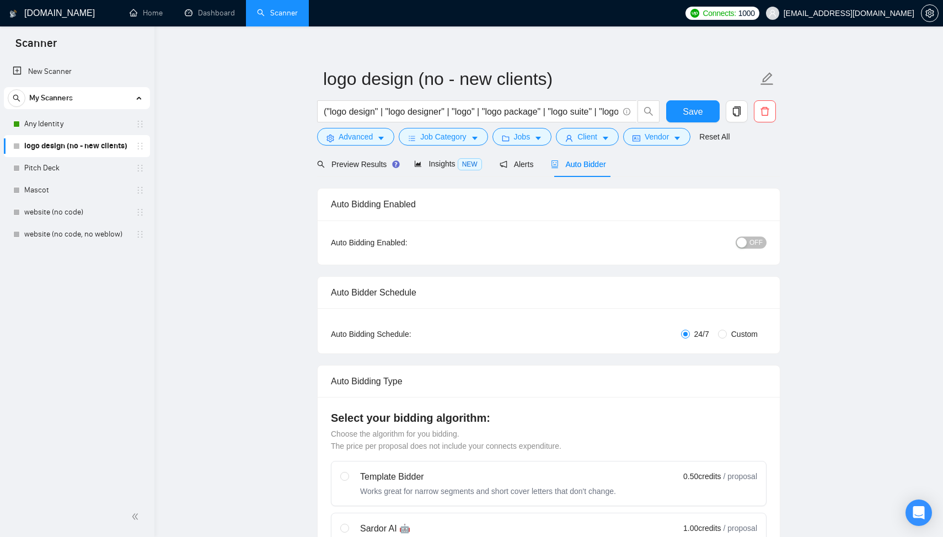
click at [759, 246] on span "OFF" at bounding box center [756, 243] width 13 height 12
click at [686, 111] on span "Save" at bounding box center [693, 112] width 20 height 14
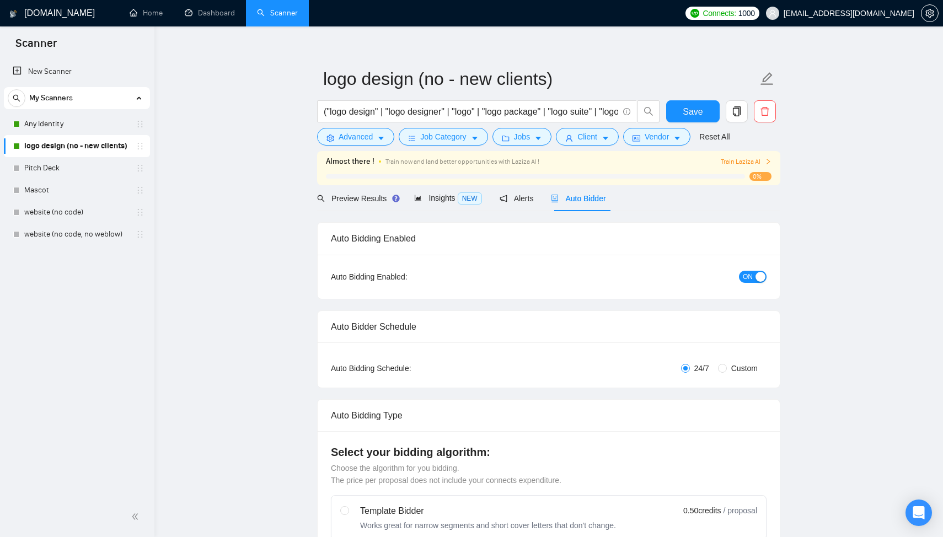
click at [359, 198] on span "Preview Results" at bounding box center [356, 198] width 79 height 9
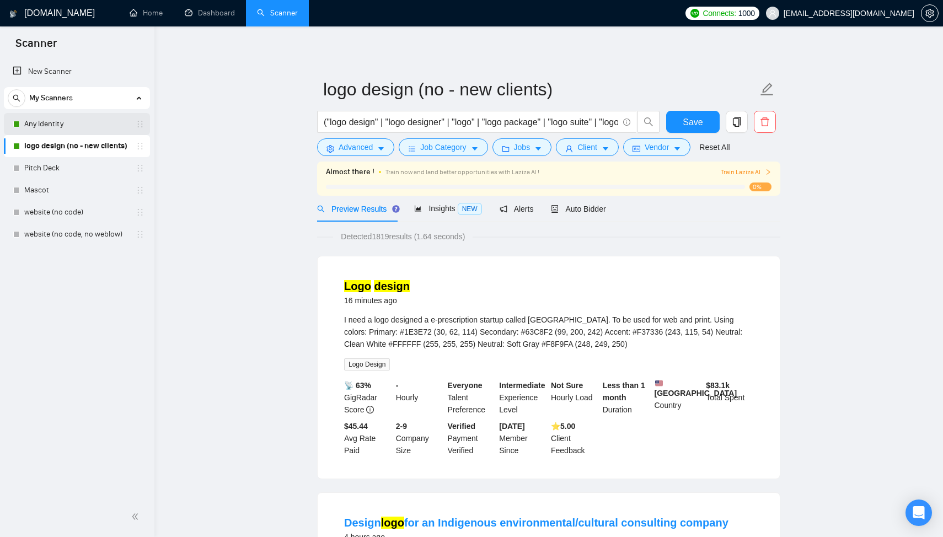
click at [61, 124] on link "Any Identity" at bounding box center [76, 124] width 105 height 22
